Goal: Transaction & Acquisition: Obtain resource

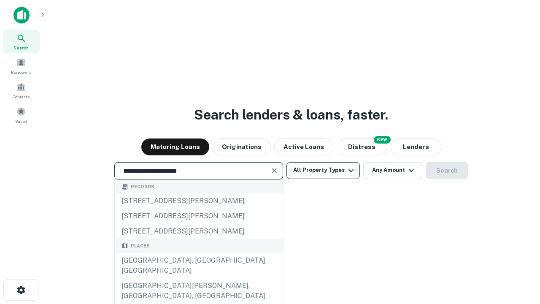
type input "**********"
click at [323, 170] on button "All Property Types" at bounding box center [322, 170] width 73 height 17
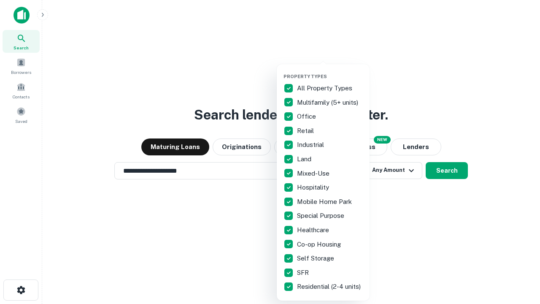
click at [330, 71] on button "button" at bounding box center [329, 71] width 93 height 0
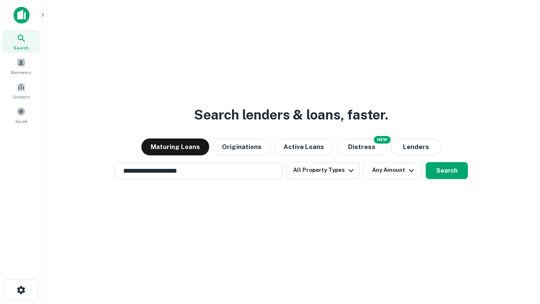
scroll to position [13, 0]
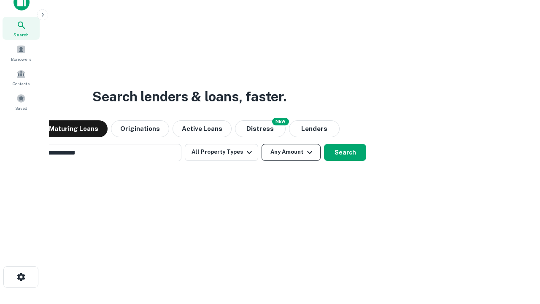
click at [261, 144] on button "Any Amount" at bounding box center [290, 152] width 59 height 17
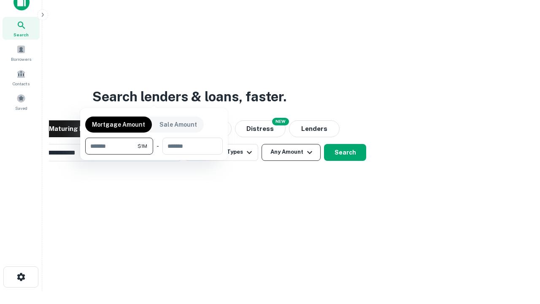
scroll to position [13, 0]
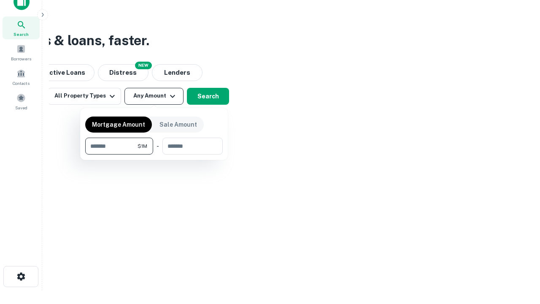
type input "*******"
click at [154, 154] on button "button" at bounding box center [153, 154] width 137 height 0
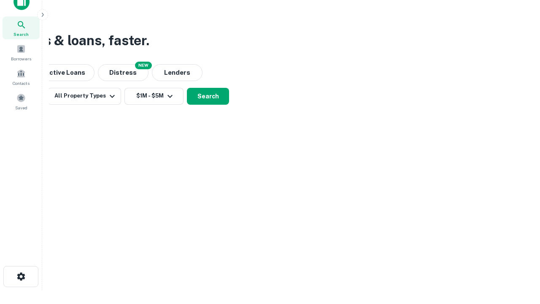
scroll to position [13, 0]
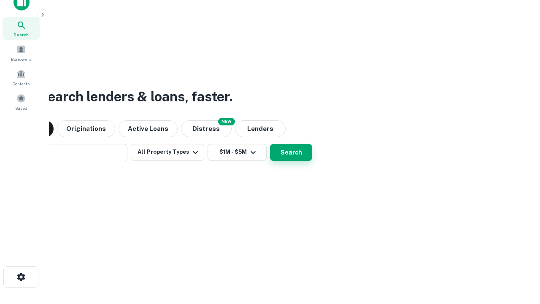
click at [270, 144] on button "Search" at bounding box center [291, 152] width 42 height 17
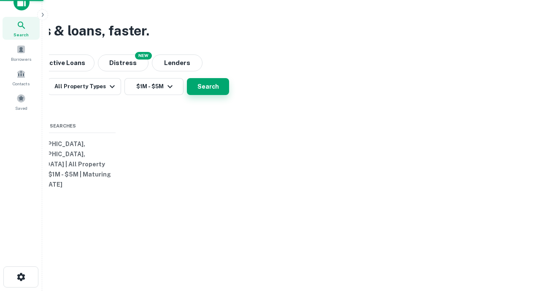
scroll to position [13, 0]
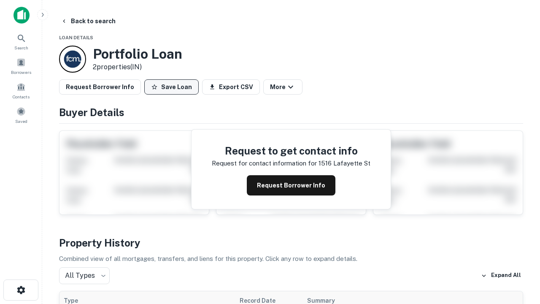
click at [171, 87] on button "Save Loan" at bounding box center [171, 86] width 54 height 15
click at [173, 87] on button "Loan Saved" at bounding box center [173, 86] width 58 height 15
